Goal: Task Accomplishment & Management: Use online tool/utility

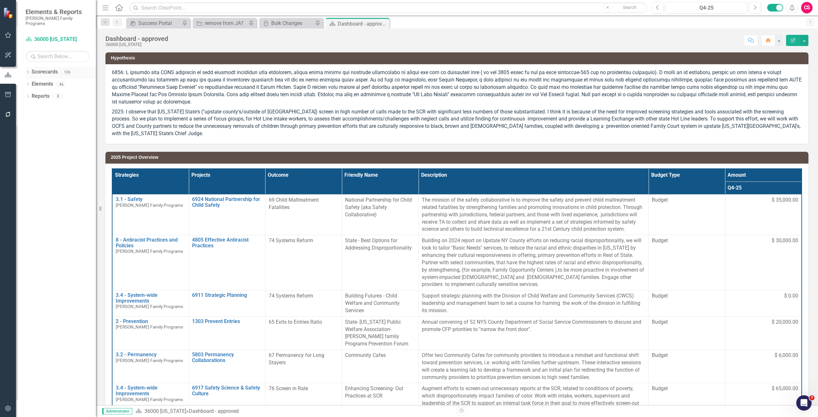
click at [41, 68] on link "Scorecards" at bounding box center [45, 71] width 26 height 7
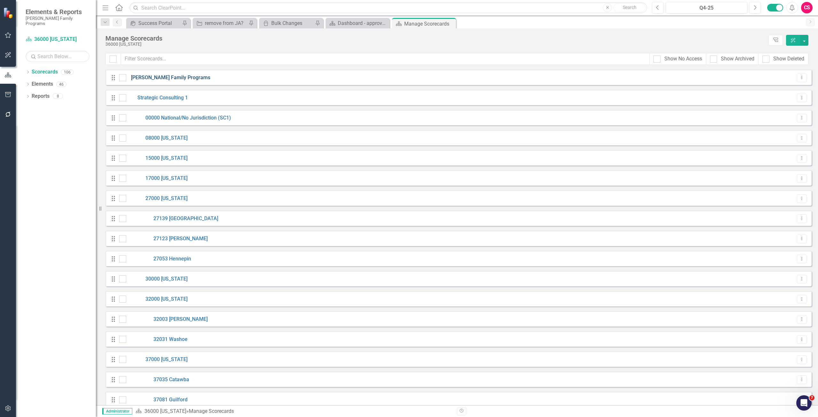
click at [155, 77] on link "[PERSON_NAME] Family Programs" at bounding box center [168, 77] width 84 height 7
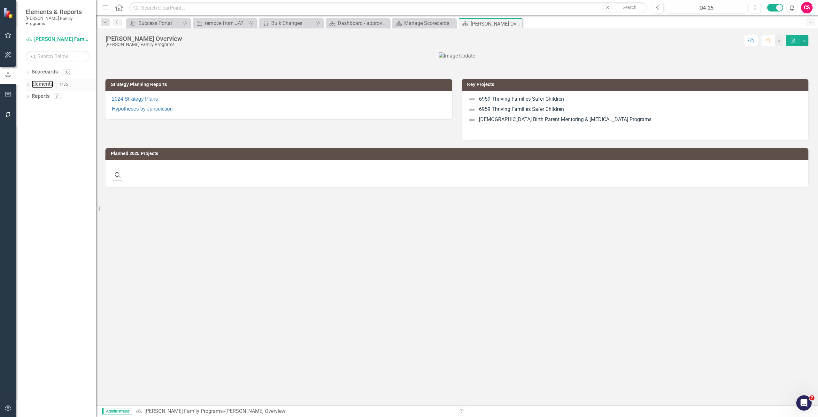
drag, startPoint x: 51, startPoint y: 76, endPoint x: 60, endPoint y: 80, distance: 10.7
click at [51, 80] on link "Elements" at bounding box center [42, 83] width 21 height 7
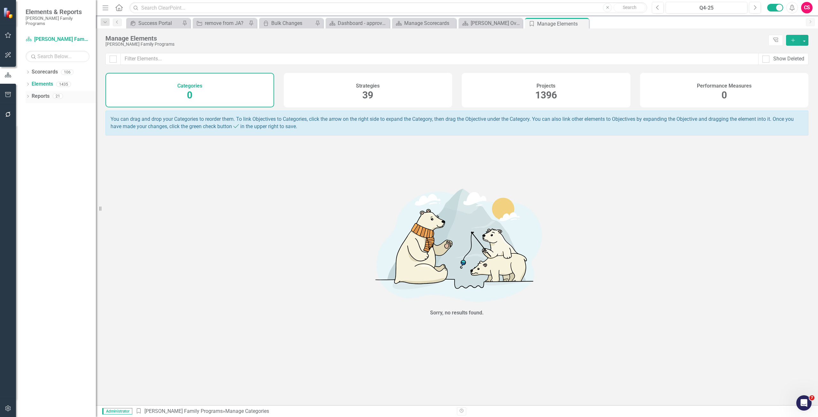
click at [39, 93] on link "Reports" at bounding box center [41, 96] width 18 height 7
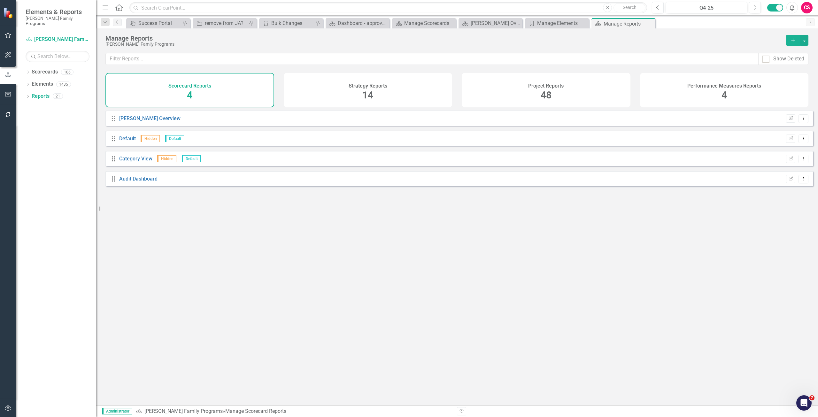
click at [586, 81] on div "Project Reports 48" at bounding box center [546, 90] width 169 height 34
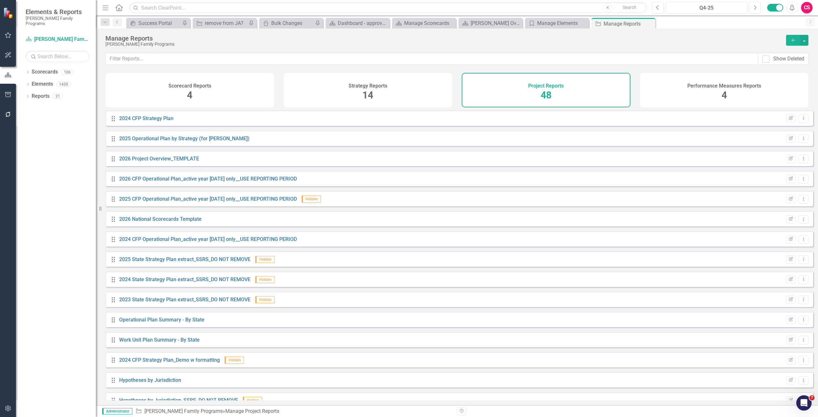
click at [691, 93] on div "Performance Measures Reports 4" at bounding box center [724, 90] width 169 height 34
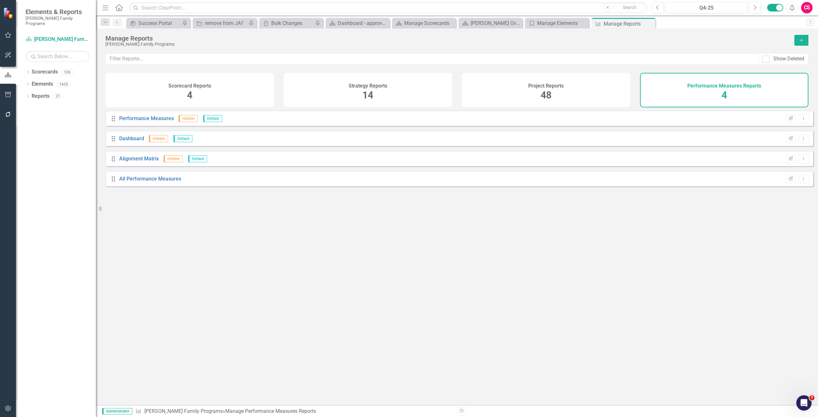
click at [524, 89] on div "Project Reports 48" at bounding box center [546, 90] width 169 height 34
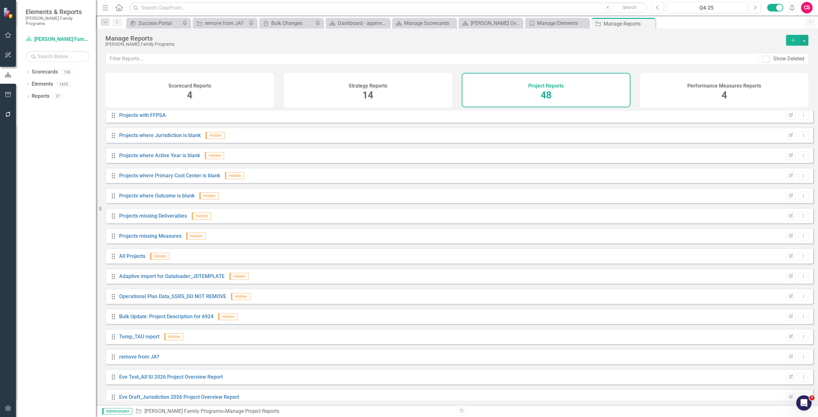
scroll to position [676, 0]
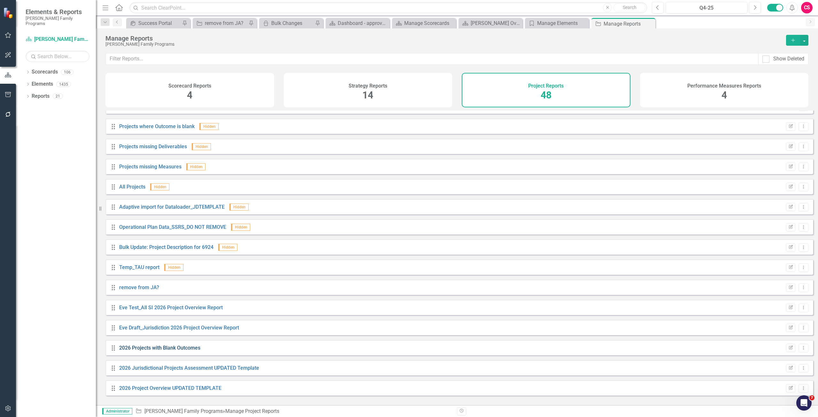
click at [133, 351] on link "2026 Projects with Blank Outcomes" at bounding box center [159, 348] width 81 height 6
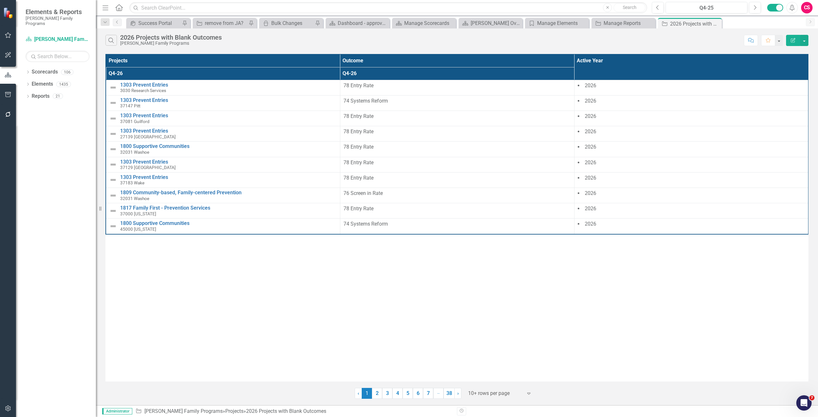
click at [790, 42] on icon "Edit Report" at bounding box center [793, 40] width 6 height 4
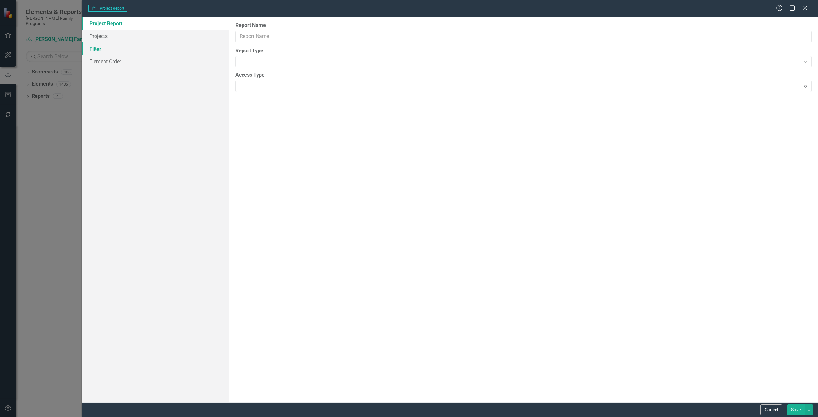
type input "2026 Projects with Blank Outcomes"
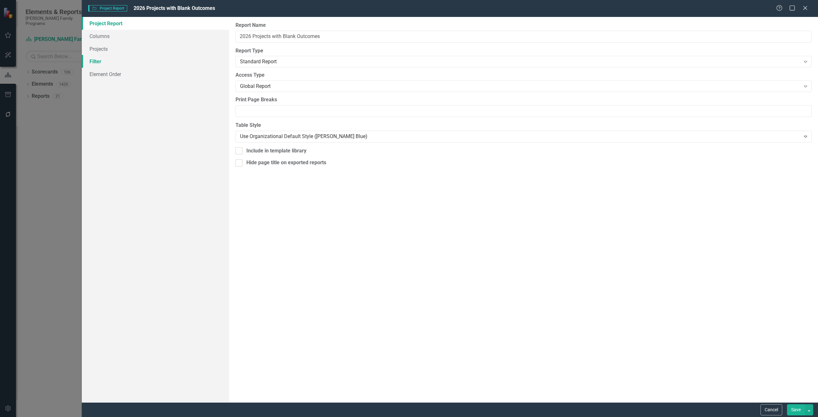
click at [123, 49] on div "Project Report Columns Projects Filter Element Order" at bounding box center [155, 209] width 147 height 385
click at [123, 63] on link "Filter" at bounding box center [155, 61] width 147 height 13
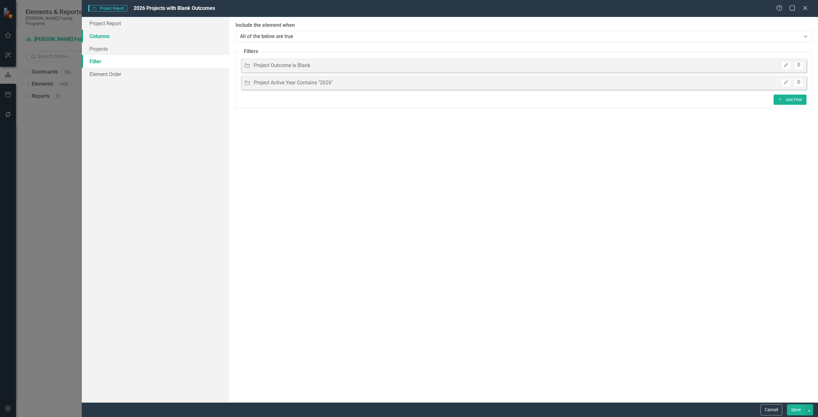
click at [131, 34] on link "Columns" at bounding box center [155, 36] width 147 height 13
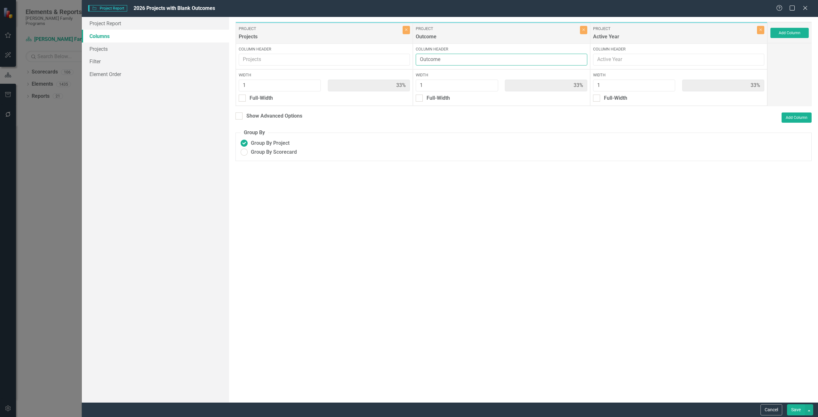
drag, startPoint x: 454, startPoint y: 60, endPoint x: 305, endPoint y: 54, distance: 149.3
click at [305, 54] on div "Project Projects Close Column Header Width 1 33% Full-Width Project Outcome Clo…" at bounding box center [501, 64] width 532 height 84
click at [769, 410] on button "Cancel" at bounding box center [771, 409] width 22 height 11
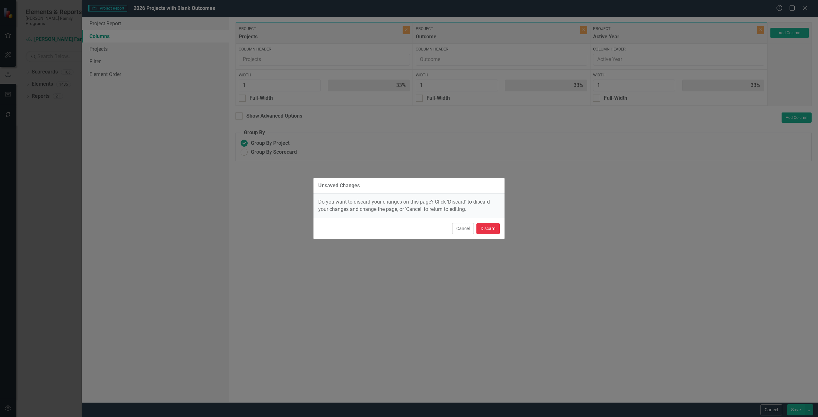
click at [490, 229] on button "Discard" at bounding box center [487, 228] width 23 height 11
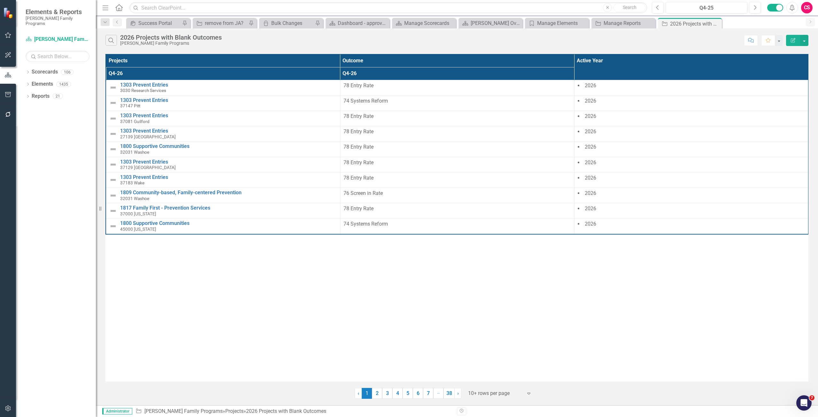
click at [791, 37] on button "Edit Report" at bounding box center [793, 40] width 14 height 11
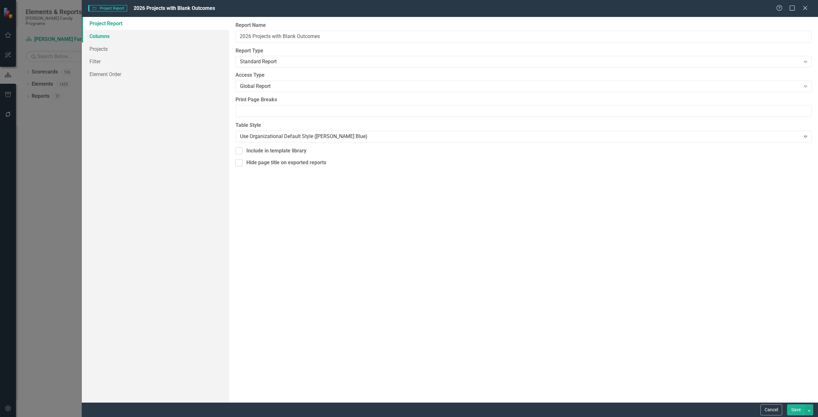
click at [123, 31] on link "Columns" at bounding box center [155, 36] width 147 height 13
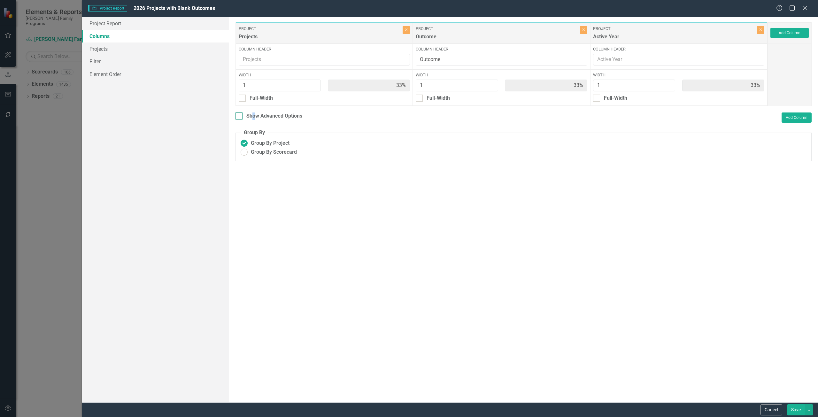
click at [254, 115] on div "Show Advanced Options" at bounding box center [274, 115] width 56 height 7
click at [262, 109] on div "To add columns to your report, click on the "Select Columns" button below. All …" at bounding box center [523, 209] width 589 height 385
click at [269, 116] on div "Show Advanced Options" at bounding box center [274, 115] width 56 height 7
click at [240, 116] on input "Show Advanced Options" at bounding box center [237, 114] width 4 height 4
checkbox input "true"
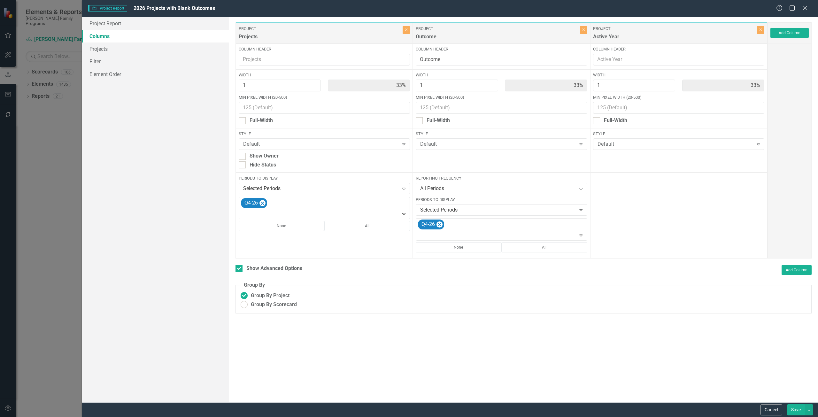
click at [773, 403] on div "Cancel Save" at bounding box center [450, 409] width 736 height 15
click at [772, 407] on button "Cancel" at bounding box center [771, 409] width 22 height 11
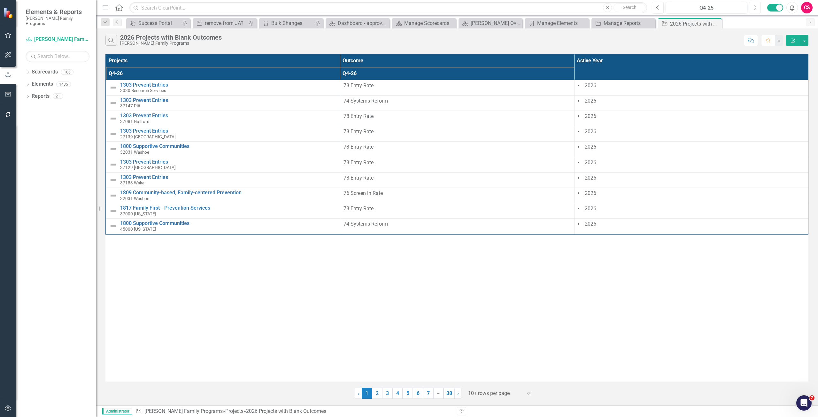
click at [752, 7] on button "Next" at bounding box center [755, 7] width 12 height 11
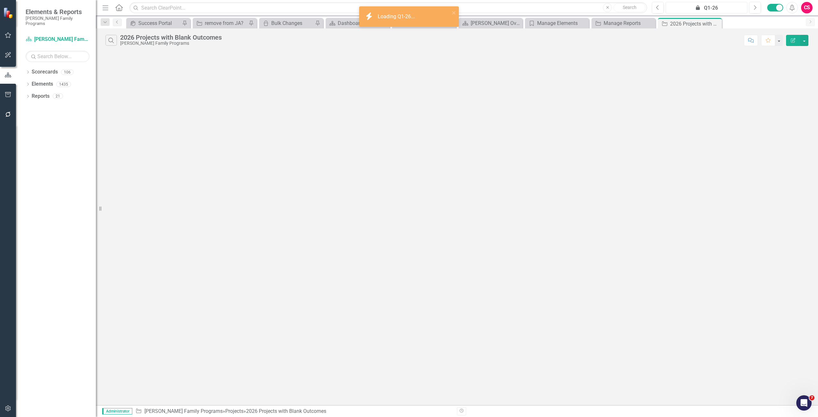
click at [727, 3] on button "icon.lock Q1-26" at bounding box center [706, 7] width 82 height 11
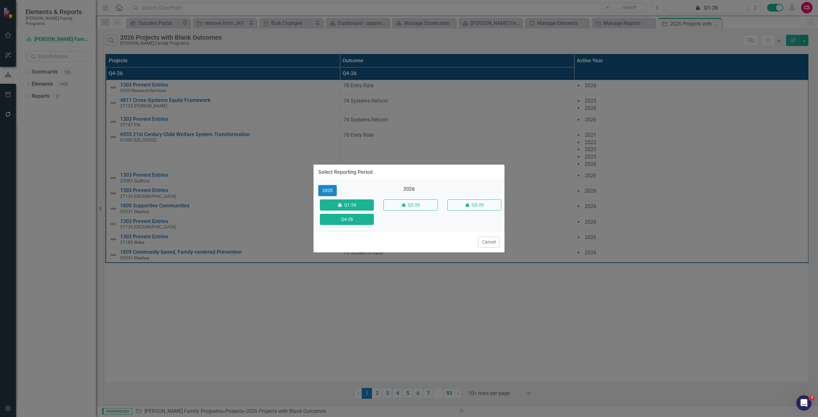
click at [368, 215] on button "Q4-26" at bounding box center [347, 219] width 54 height 11
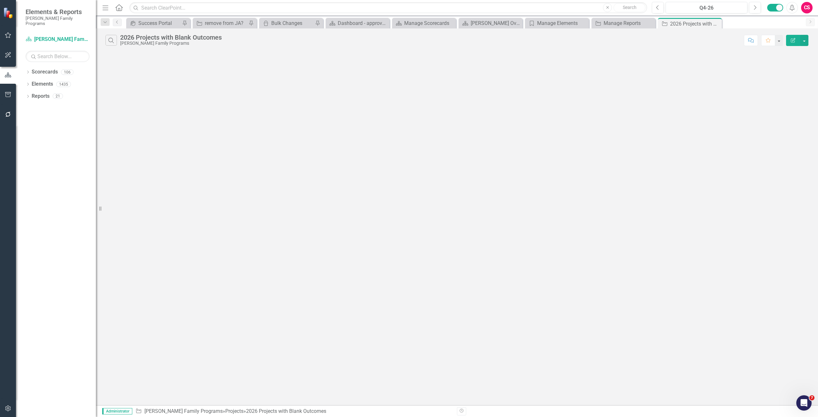
click at [793, 39] on icon "button" at bounding box center [793, 40] width 4 height 4
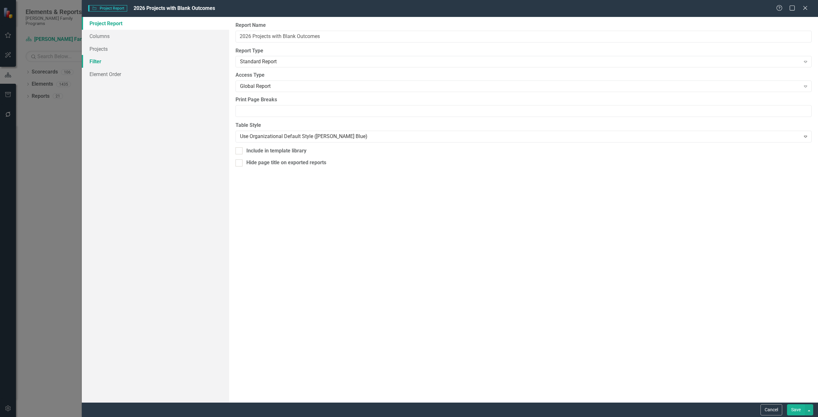
click at [176, 65] on link "Filter" at bounding box center [155, 61] width 147 height 13
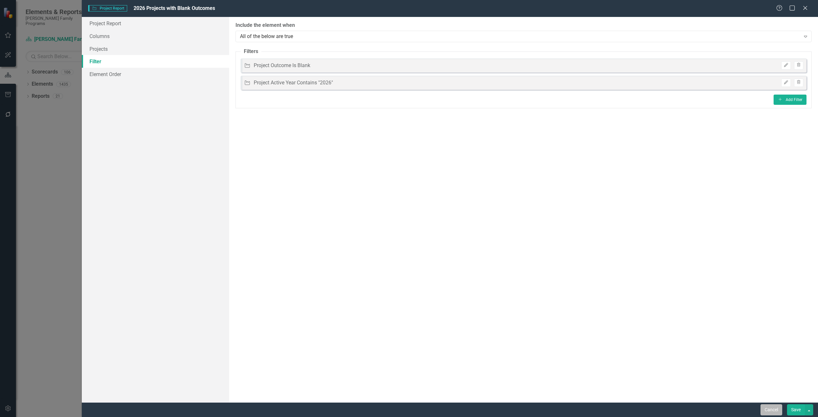
click at [770, 405] on button "Cancel" at bounding box center [771, 409] width 22 height 11
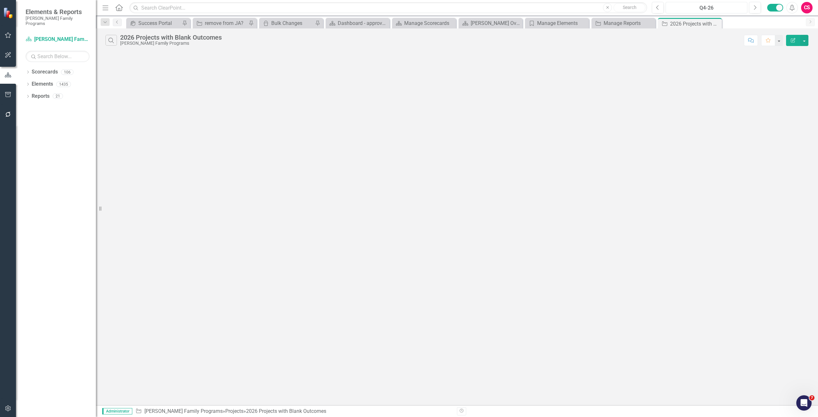
click at [696, 7] on div "Q4-26" at bounding box center [706, 8] width 77 height 8
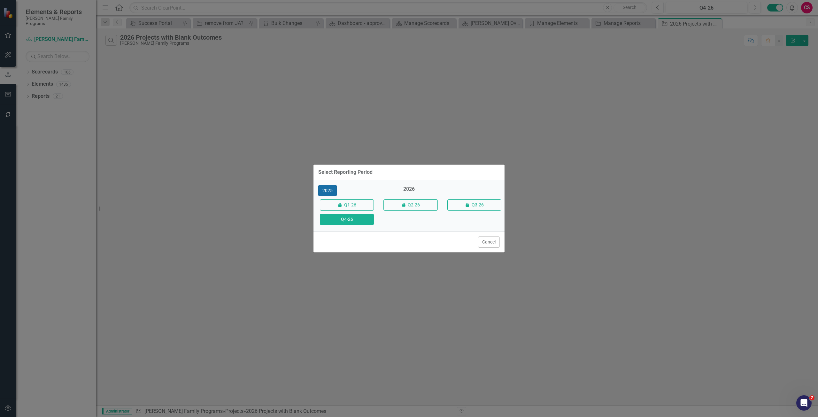
click at [333, 188] on button "2025" at bounding box center [327, 190] width 19 height 11
click at [350, 221] on button "Q4-25" at bounding box center [347, 219] width 54 height 11
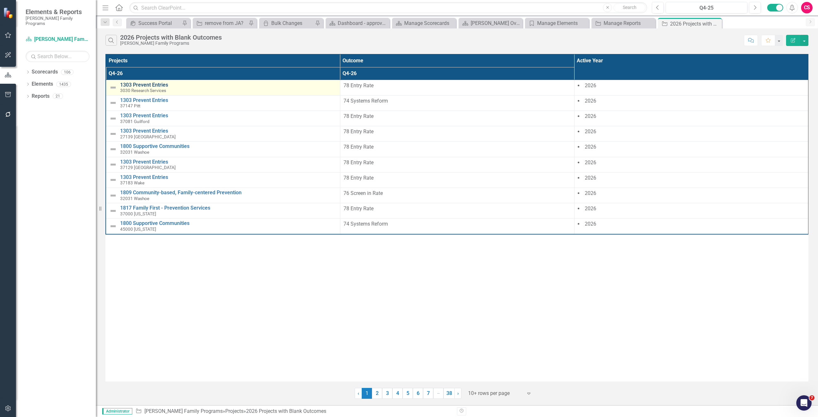
click at [156, 84] on link "1303 Prevent Entries" at bounding box center [228, 85] width 217 height 6
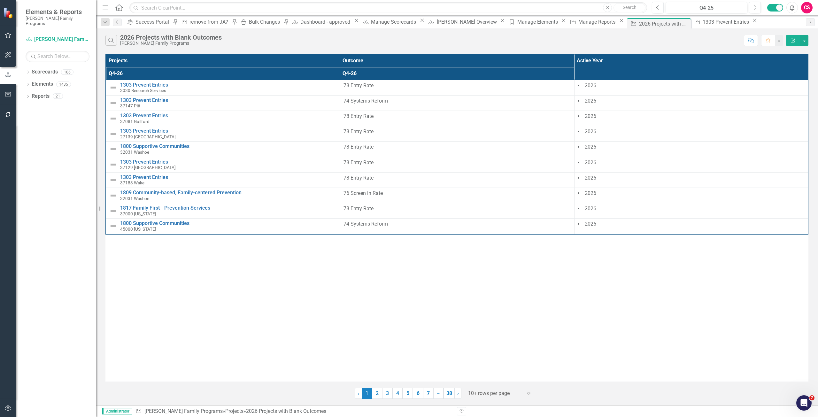
click at [797, 39] on button "Edit Report" at bounding box center [793, 40] width 14 height 11
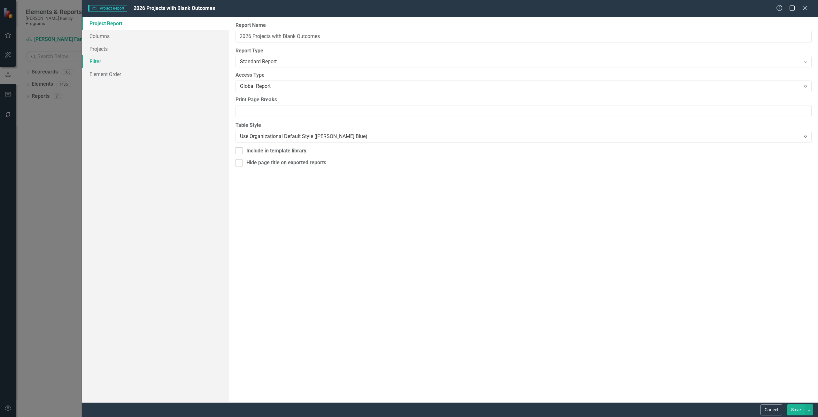
click at [135, 59] on link "Filter" at bounding box center [155, 61] width 147 height 13
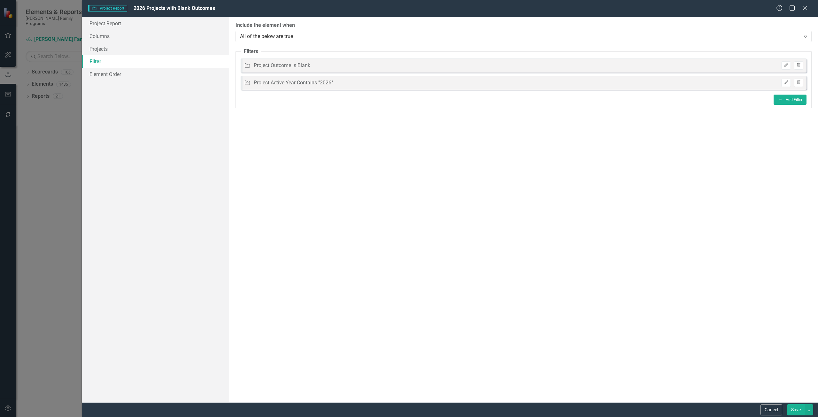
click at [769, 402] on div "Cancel Save" at bounding box center [450, 409] width 736 height 15
click at [770, 404] on button "Cancel" at bounding box center [771, 409] width 22 height 11
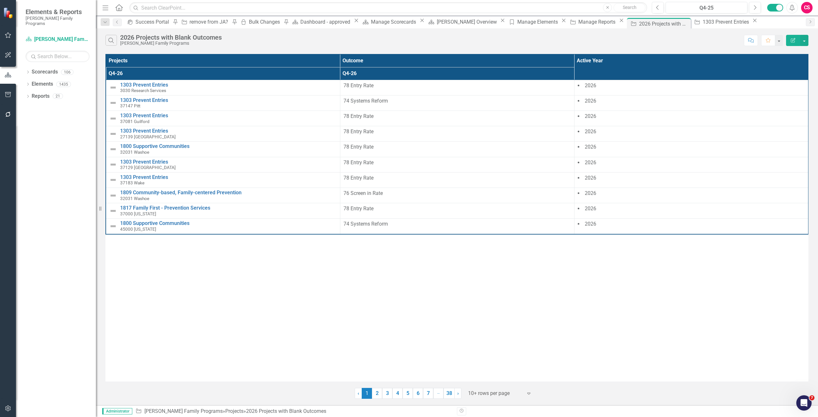
click at [792, 40] on icon "Edit Report" at bounding box center [793, 40] width 6 height 4
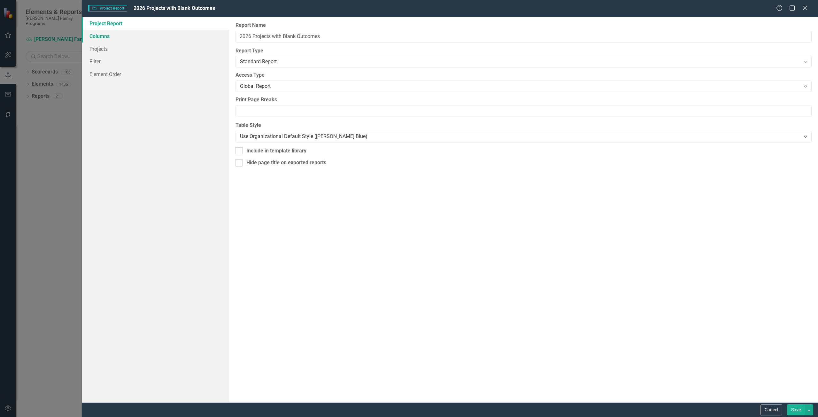
click at [194, 34] on link "Columns" at bounding box center [155, 36] width 147 height 13
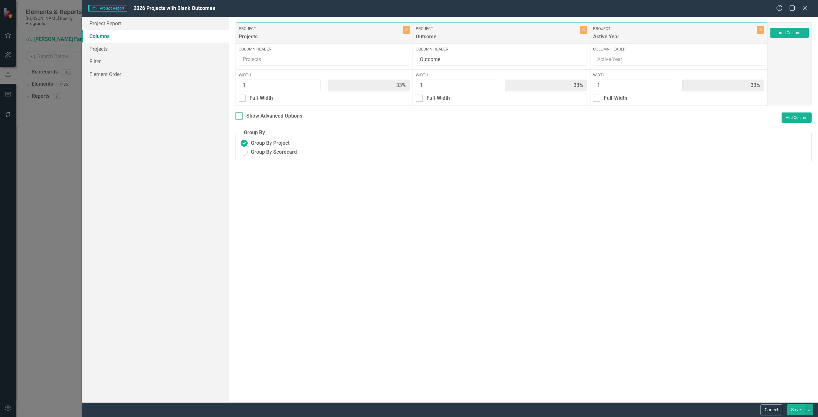
drag, startPoint x: 296, startPoint y: 115, endPoint x: 294, endPoint y: 112, distance: 3.8
click at [296, 115] on div "Show Advanced Options" at bounding box center [274, 115] width 56 height 7
click at [240, 115] on input "Show Advanced Options" at bounding box center [237, 114] width 4 height 4
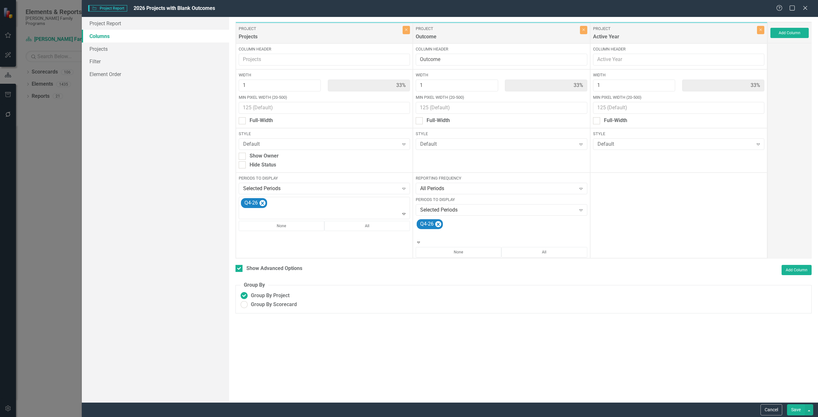
click at [462, 218] on div "Q4-26" at bounding box center [501, 228] width 171 height 21
click at [785, 405] on div "Save" at bounding box center [799, 409] width 28 height 11
click at [789, 407] on button "Save" at bounding box center [796, 409] width 18 height 11
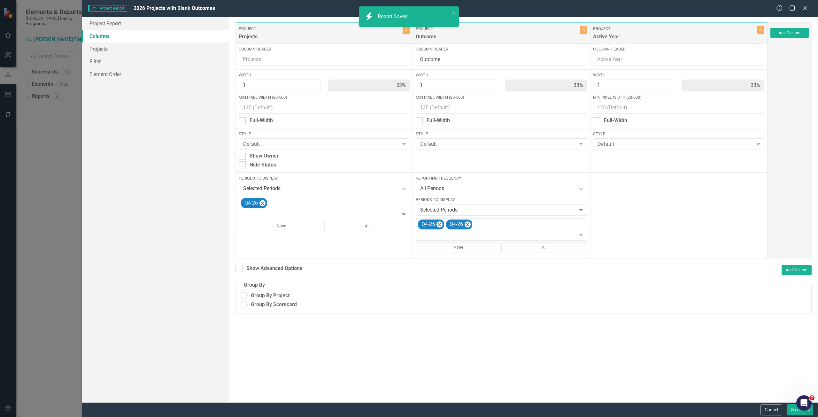
checkbox input "false"
radio input "false"
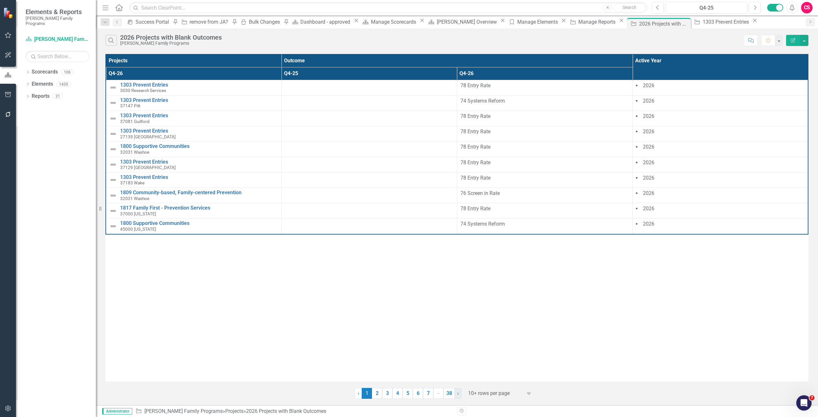
click at [458, 392] on span "›" at bounding box center [458, 393] width 2 height 6
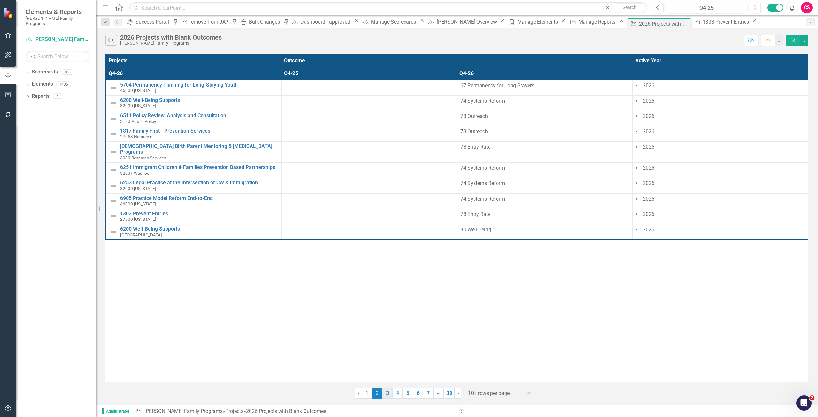
click at [390, 392] on link "3" at bounding box center [387, 393] width 10 height 11
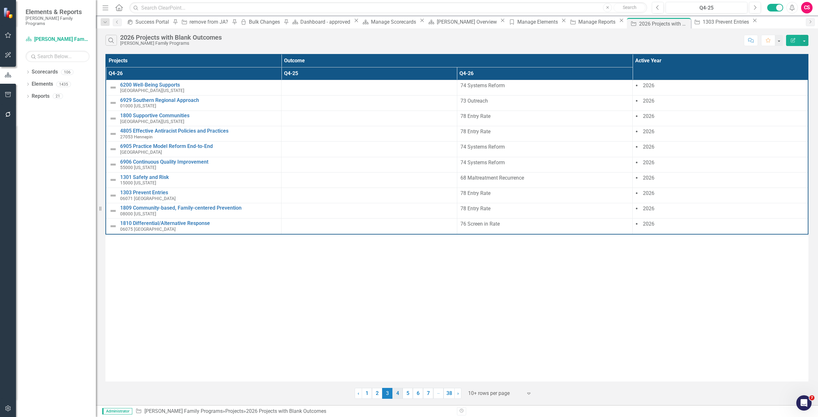
click at [401, 395] on link "4" at bounding box center [397, 393] width 10 height 11
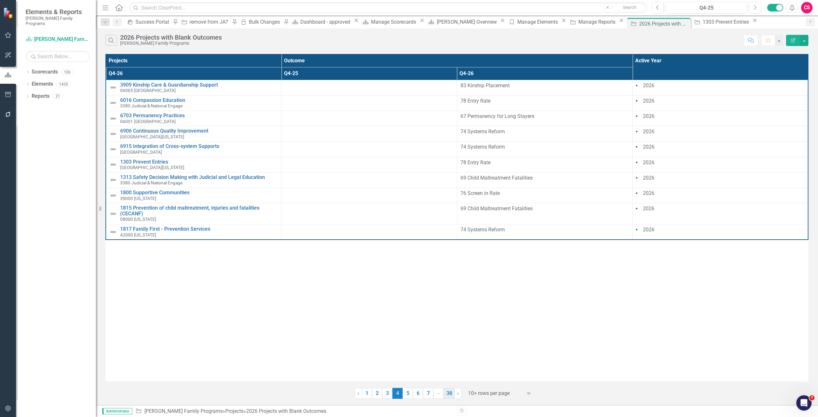
click at [448, 394] on link "38" at bounding box center [448, 393] width 11 height 11
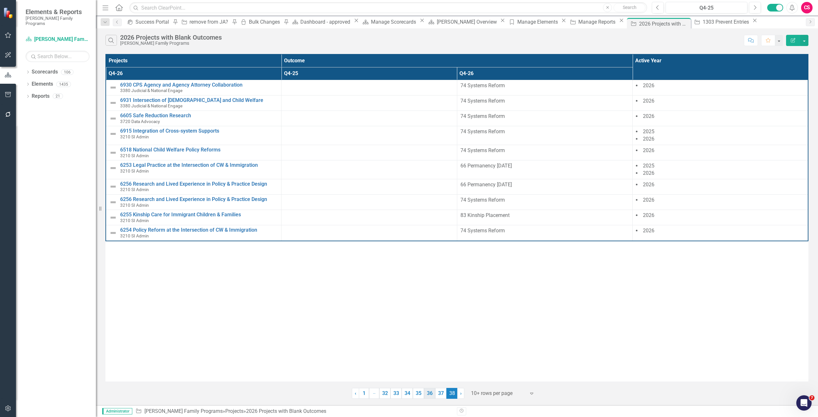
click at [430, 393] on link "36" at bounding box center [429, 393] width 11 height 11
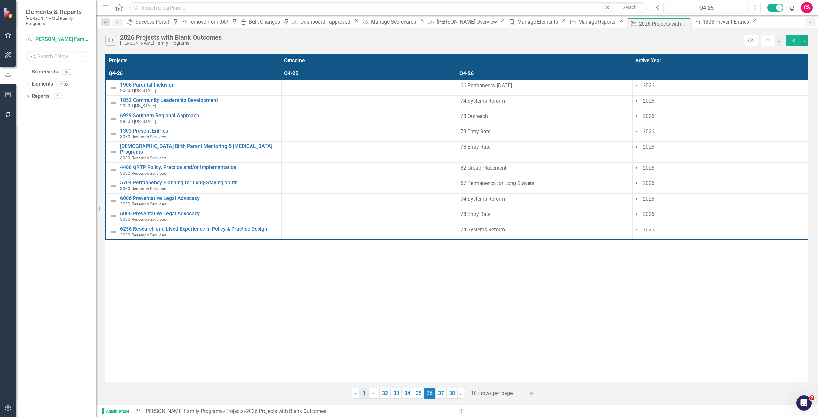
click at [362, 388] on link "1" at bounding box center [364, 393] width 10 height 11
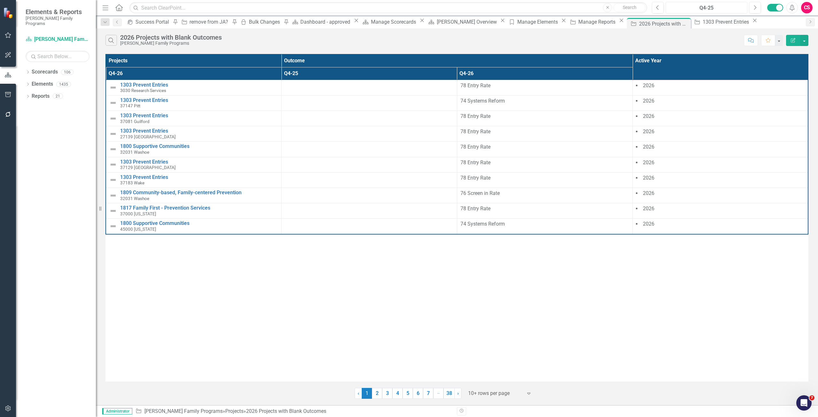
click at [698, 7] on div "Q4-25" at bounding box center [706, 8] width 77 height 8
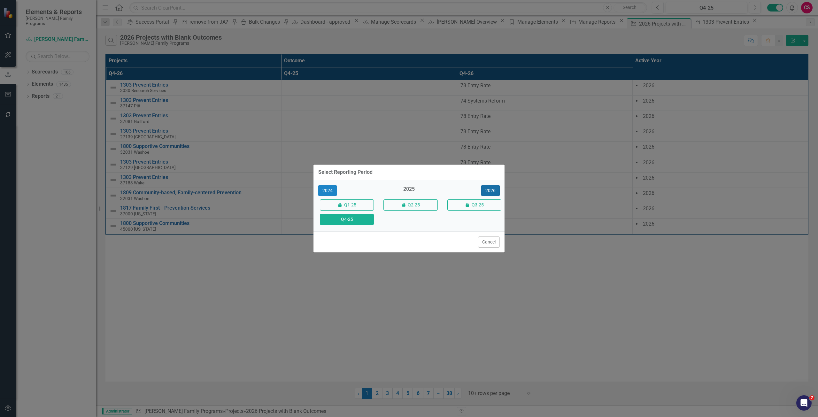
click at [487, 193] on button "2026" at bounding box center [490, 190] width 19 height 11
click at [359, 218] on button "Q4-26" at bounding box center [347, 219] width 54 height 11
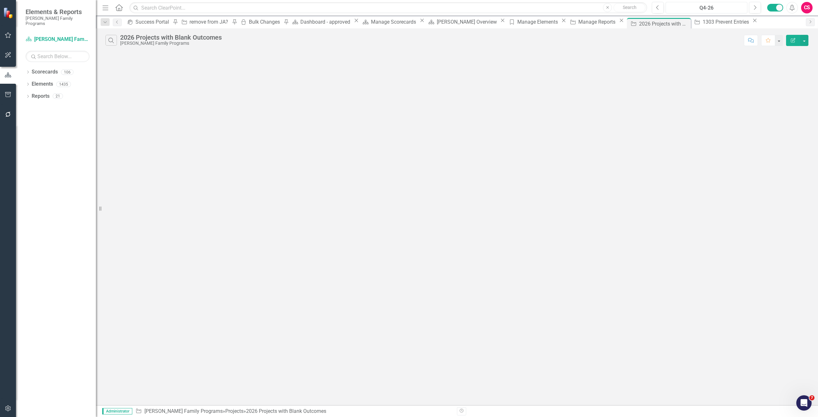
click at [670, 6] on div "Q4-26" at bounding box center [706, 8] width 77 height 8
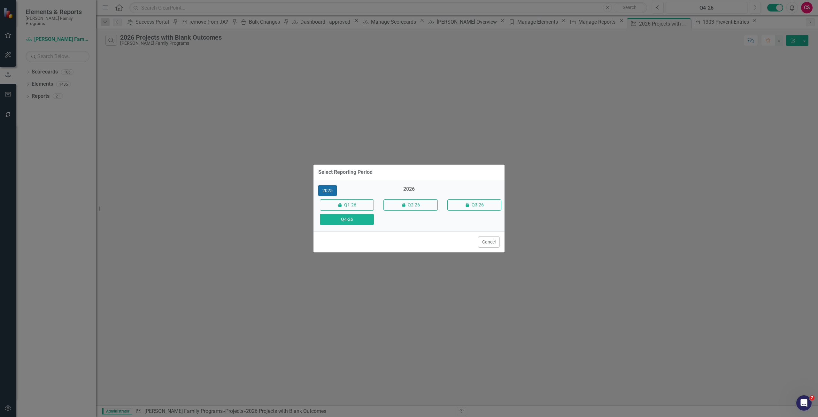
click at [331, 192] on button "2025" at bounding box center [327, 190] width 19 height 11
click at [351, 218] on button "Q4-25" at bounding box center [347, 219] width 54 height 11
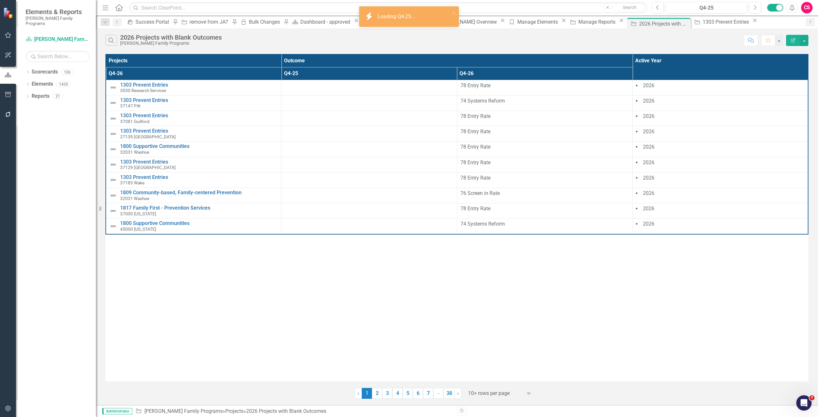
click at [789, 43] on button "Edit Report" at bounding box center [793, 40] width 14 height 11
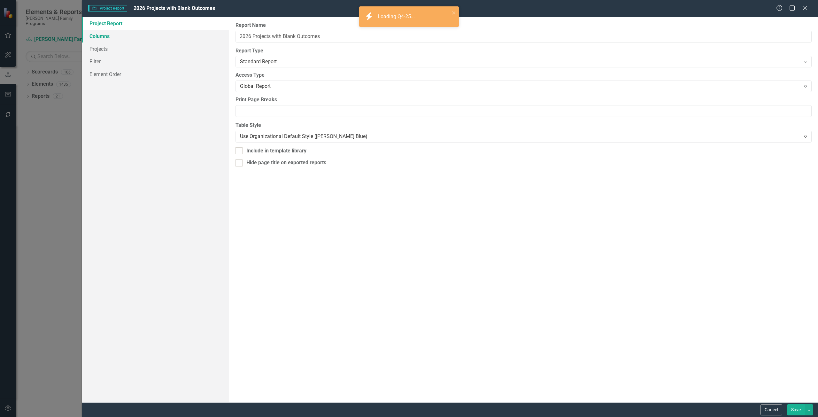
click at [96, 34] on link "Columns" at bounding box center [155, 36] width 147 height 13
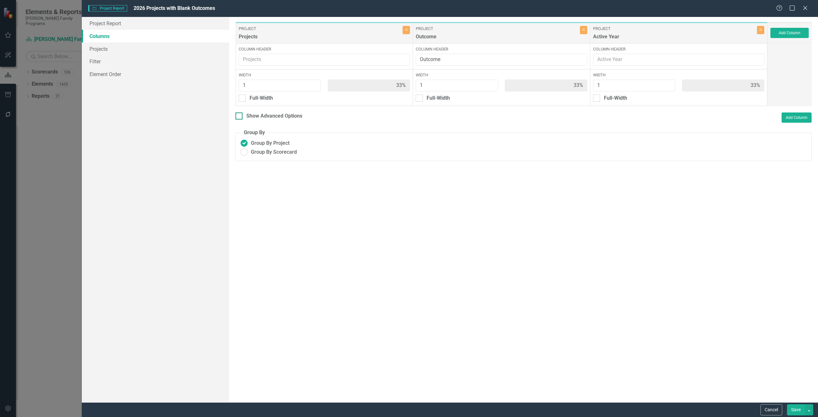
click at [296, 118] on div "Show Advanced Options" at bounding box center [274, 115] width 56 height 7
click at [240, 117] on input "Show Advanced Options" at bounding box center [237, 114] width 4 height 4
checkbox input "true"
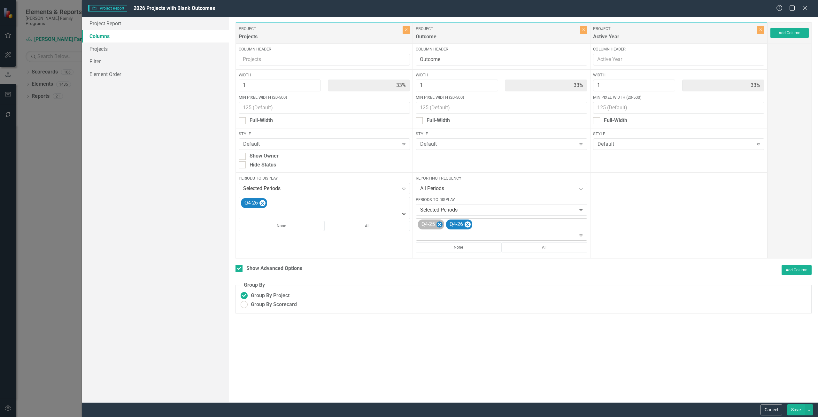
click at [440, 222] on icon "Remove Q4-25" at bounding box center [439, 225] width 6 height 8
click at [791, 408] on button "Save" at bounding box center [796, 409] width 18 height 11
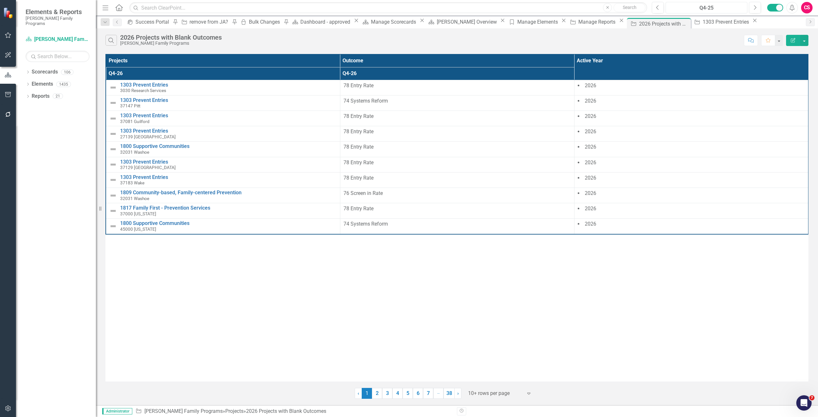
click at [711, 5] on div "Q4-25" at bounding box center [706, 8] width 77 height 8
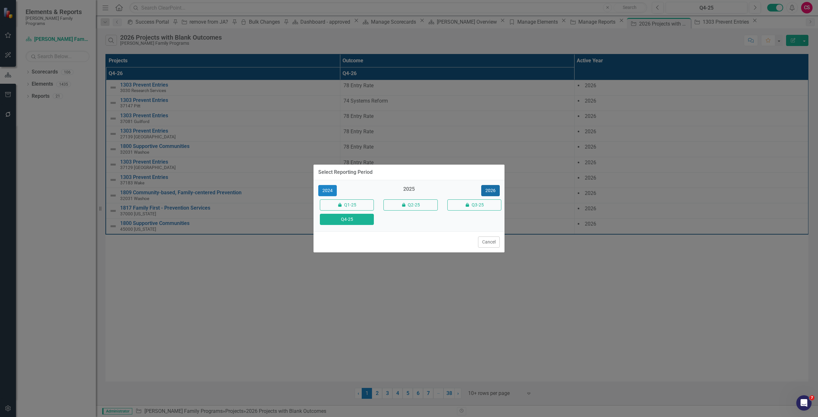
click at [497, 190] on button "2026" at bounding box center [490, 190] width 19 height 11
click at [491, 239] on button "Cancel" at bounding box center [489, 241] width 22 height 11
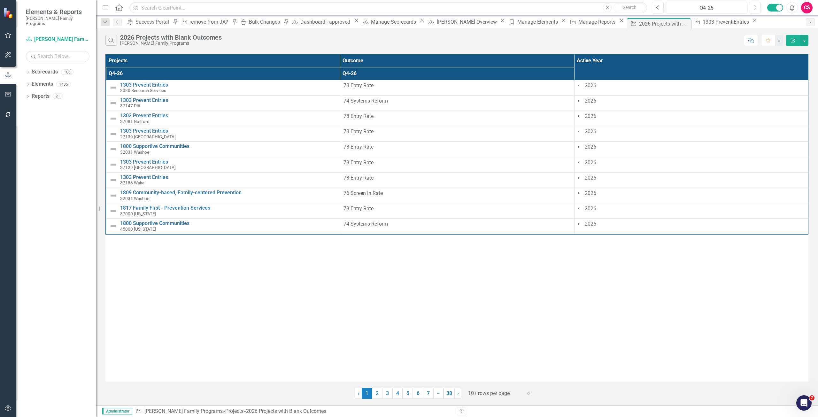
click at [788, 37] on button "Edit Report" at bounding box center [793, 40] width 14 height 11
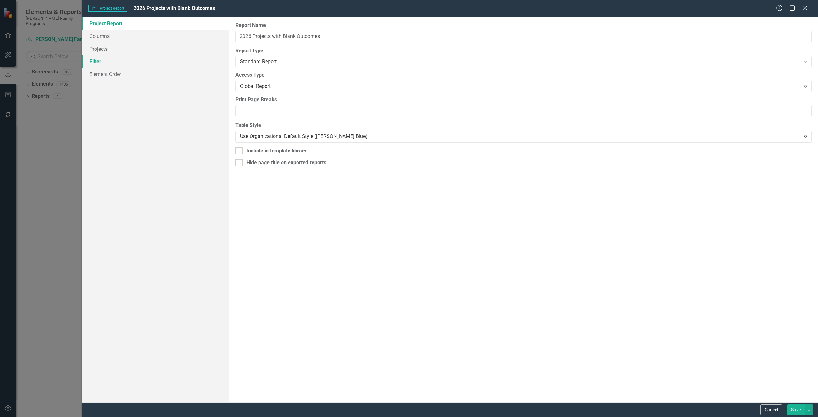
click at [142, 61] on link "Filter" at bounding box center [155, 61] width 147 height 13
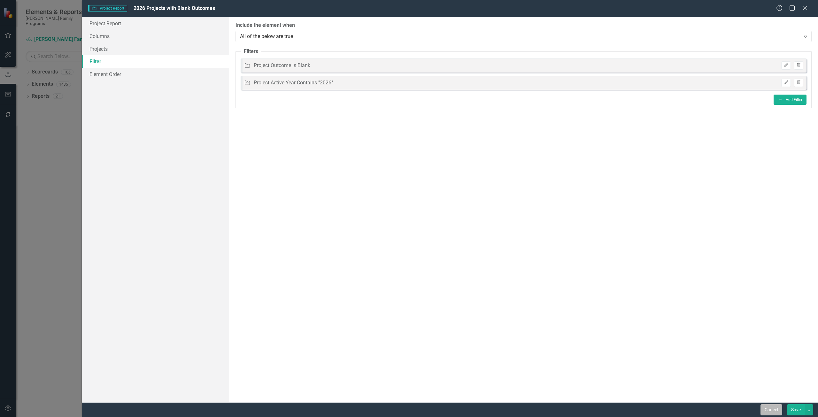
click at [766, 409] on button "Cancel" at bounding box center [771, 409] width 22 height 11
